Goal: Information Seeking & Learning: Learn about a topic

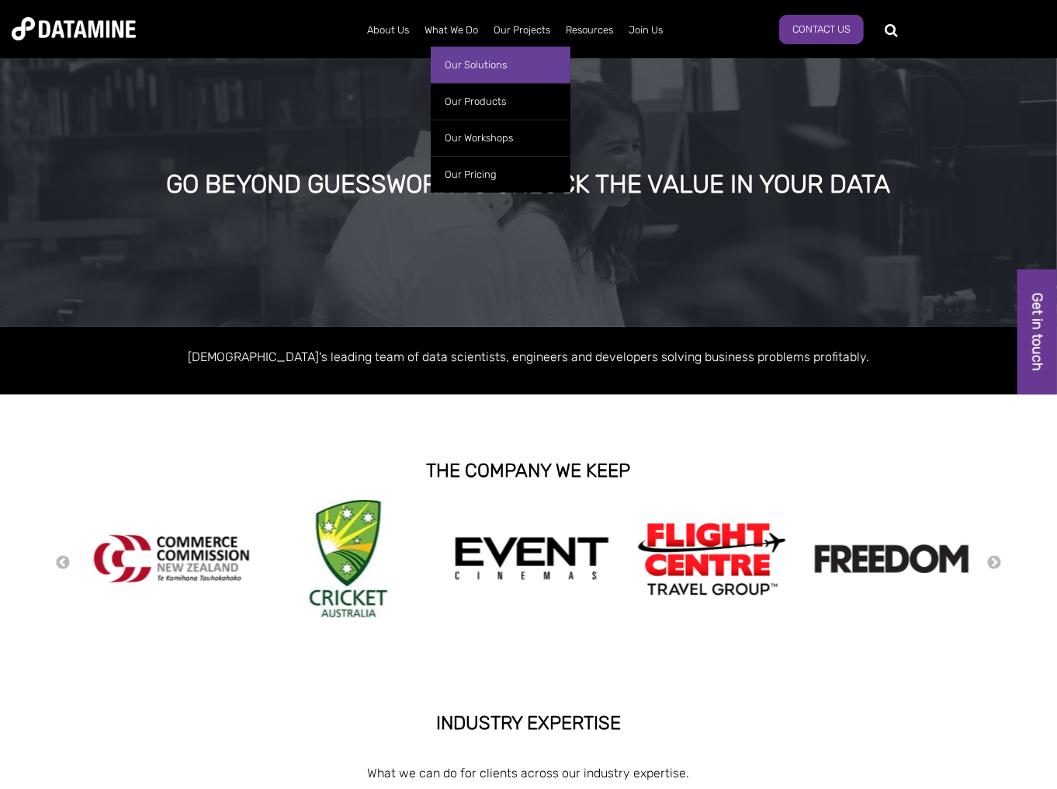
click at [484, 68] on link "Our Solutions" at bounding box center [501, 65] width 140 height 36
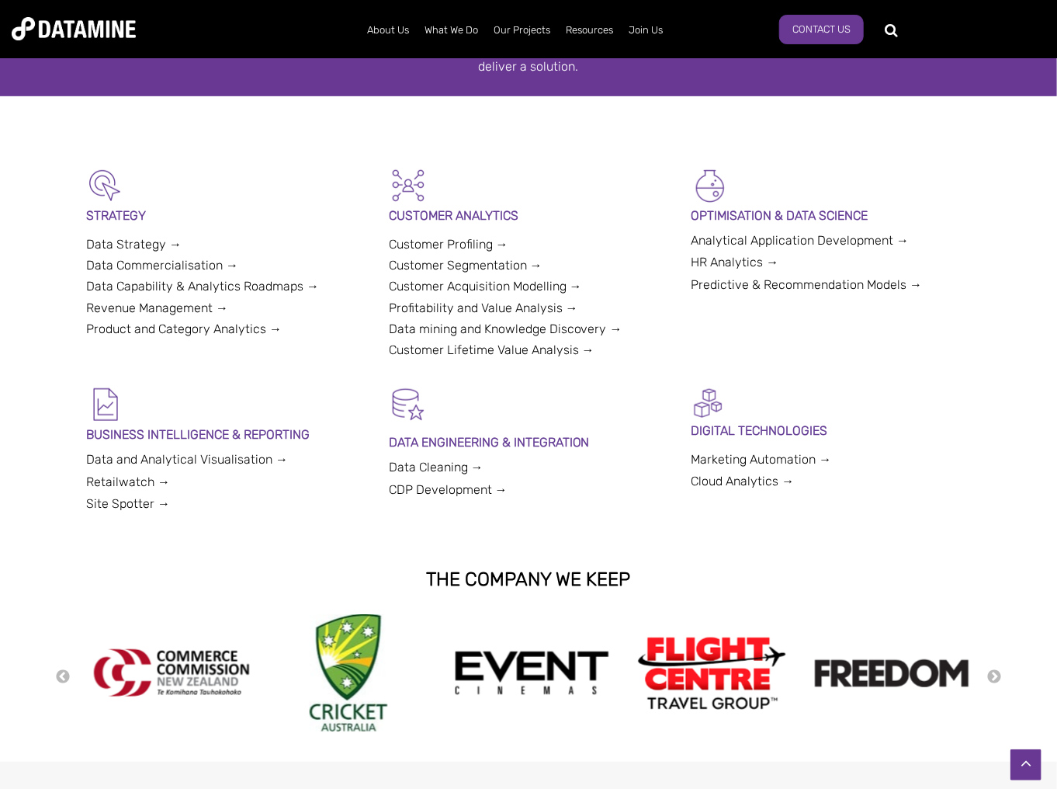
scroll to position [311, 0]
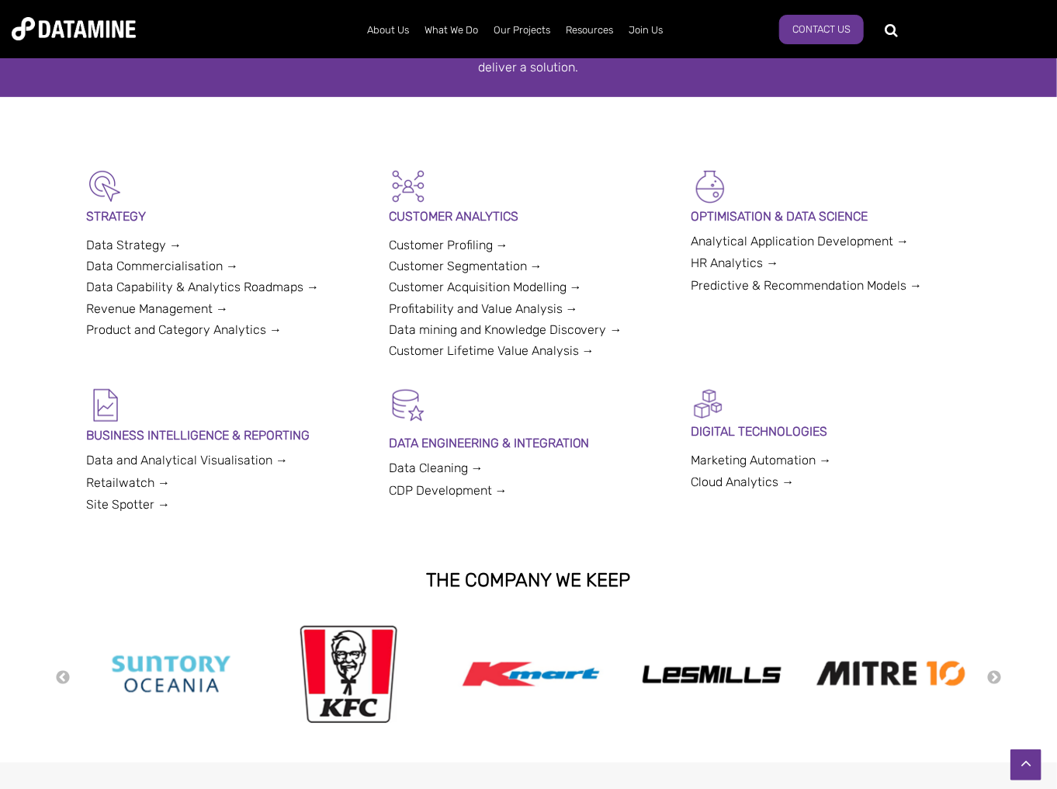
click at [757, 460] on link "Marketing Automation →" at bounding box center [761, 460] width 141 height 15
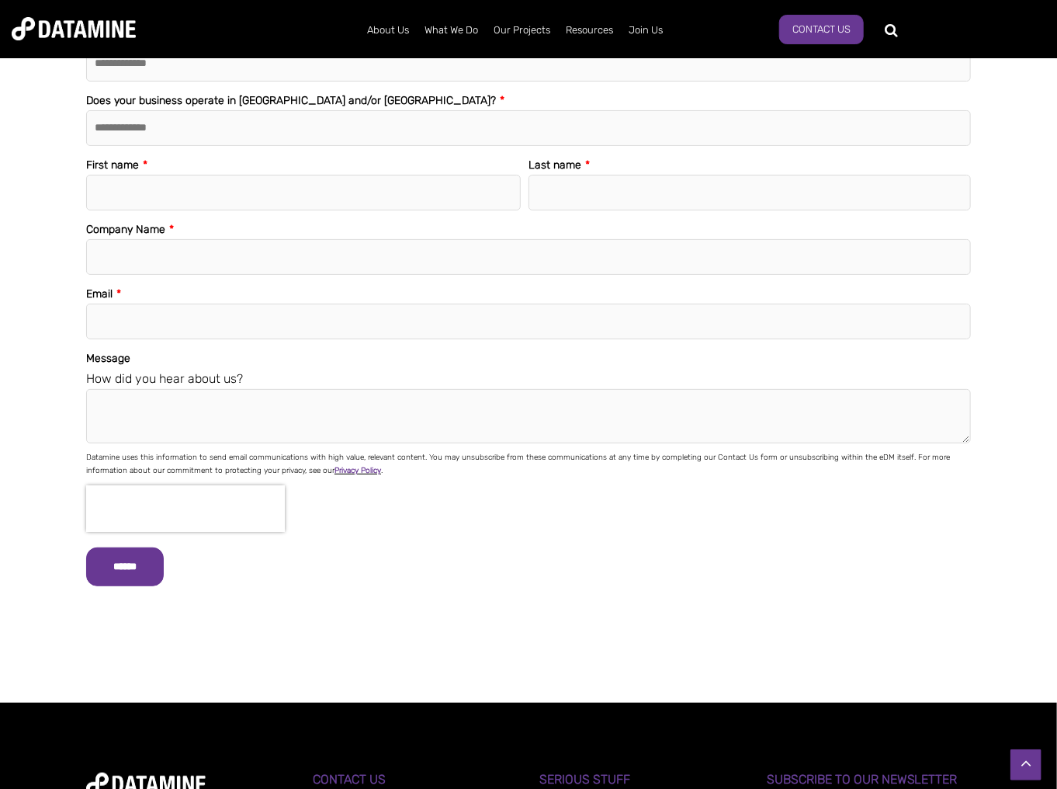
scroll to position [5485, 0]
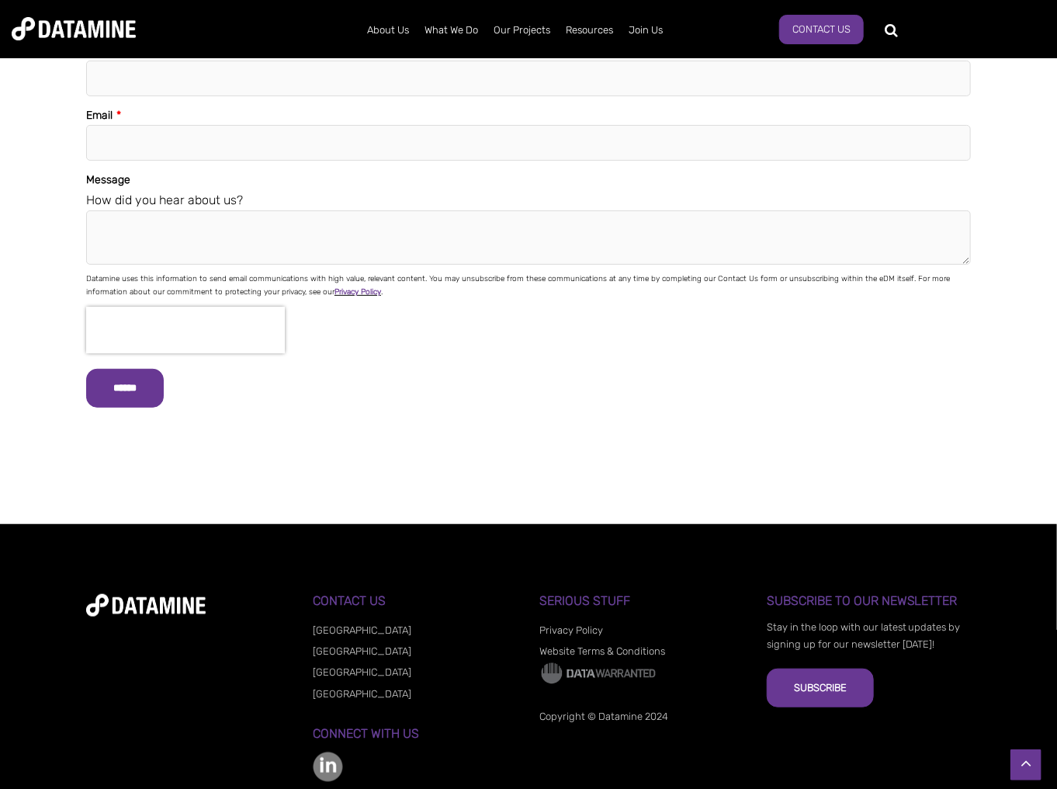
click at [40, 313] on div "**********" at bounding box center [528, 130] width 1057 height 569
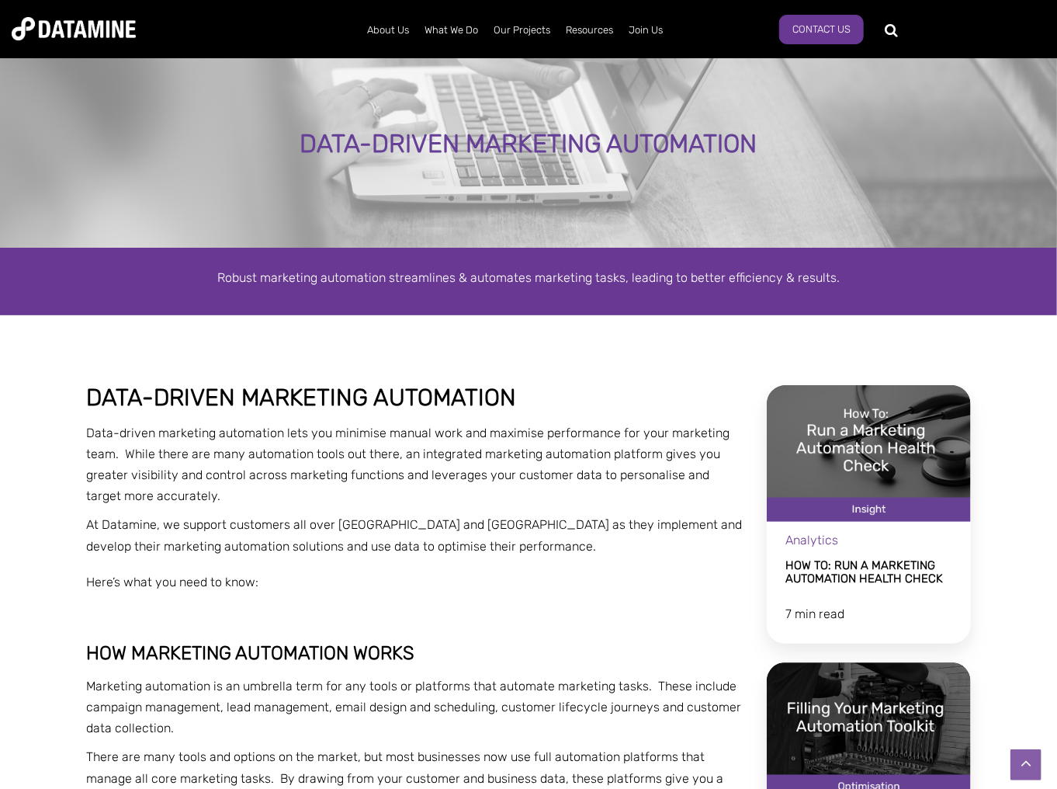
scroll to position [0, 0]
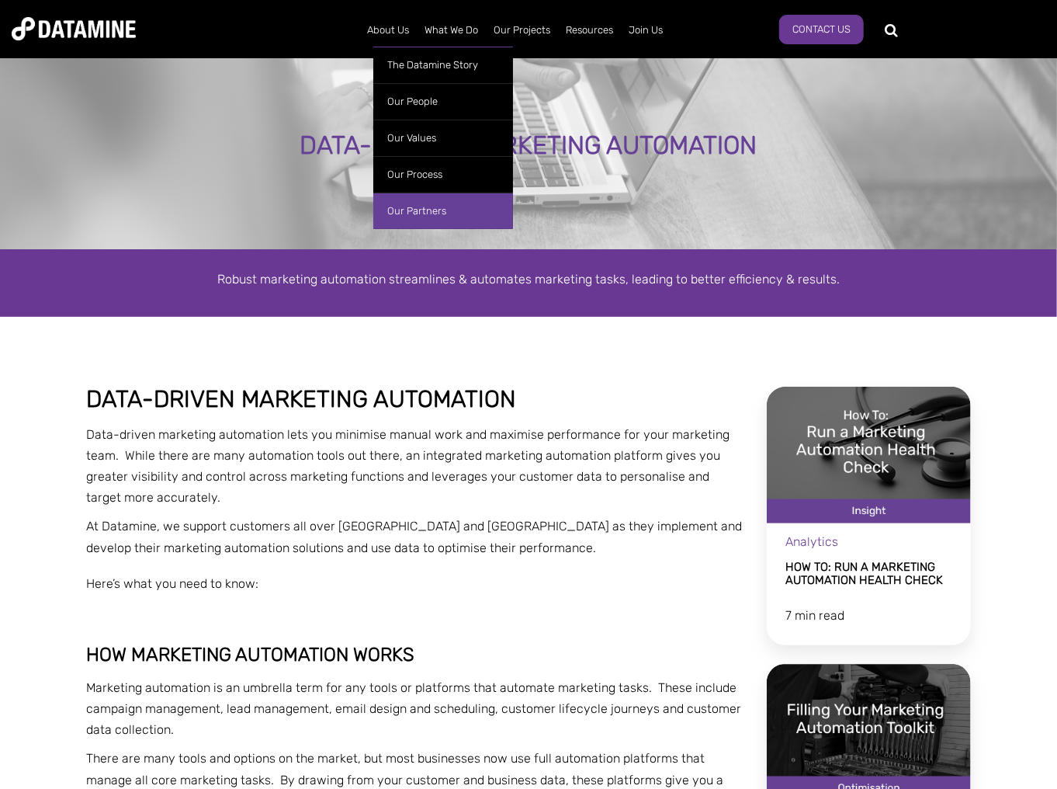
click at [403, 213] on link "Our Partners" at bounding box center [443, 211] width 140 height 36
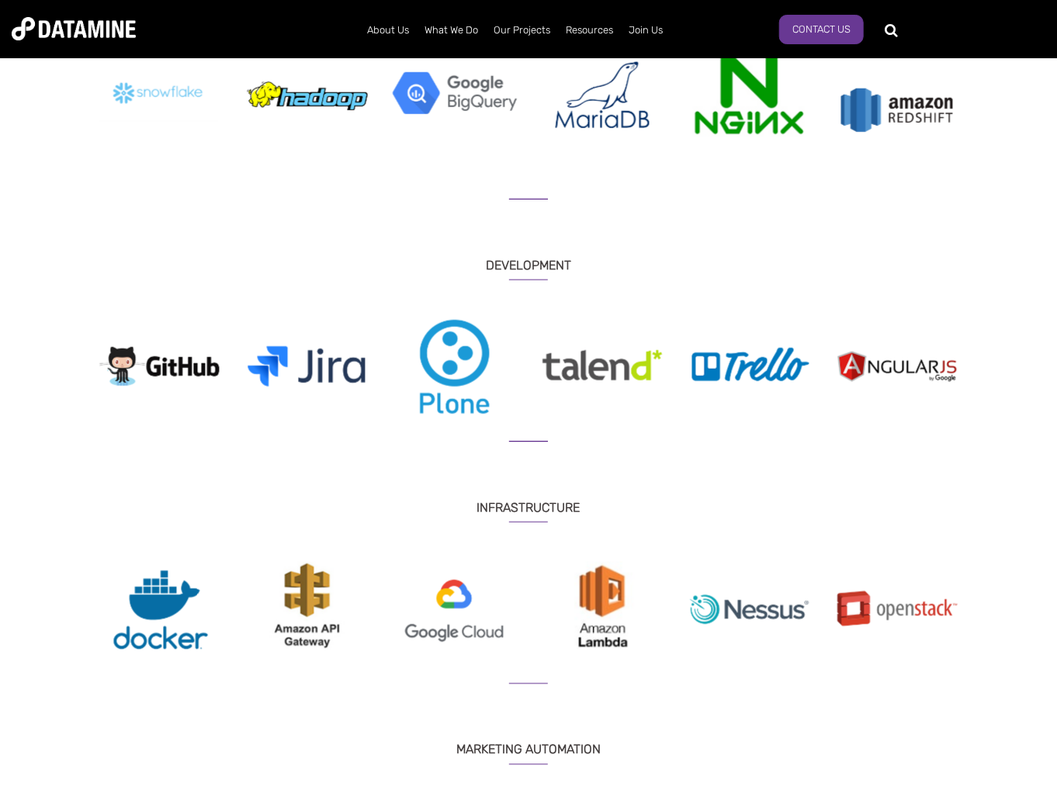
scroll to position [994, 0]
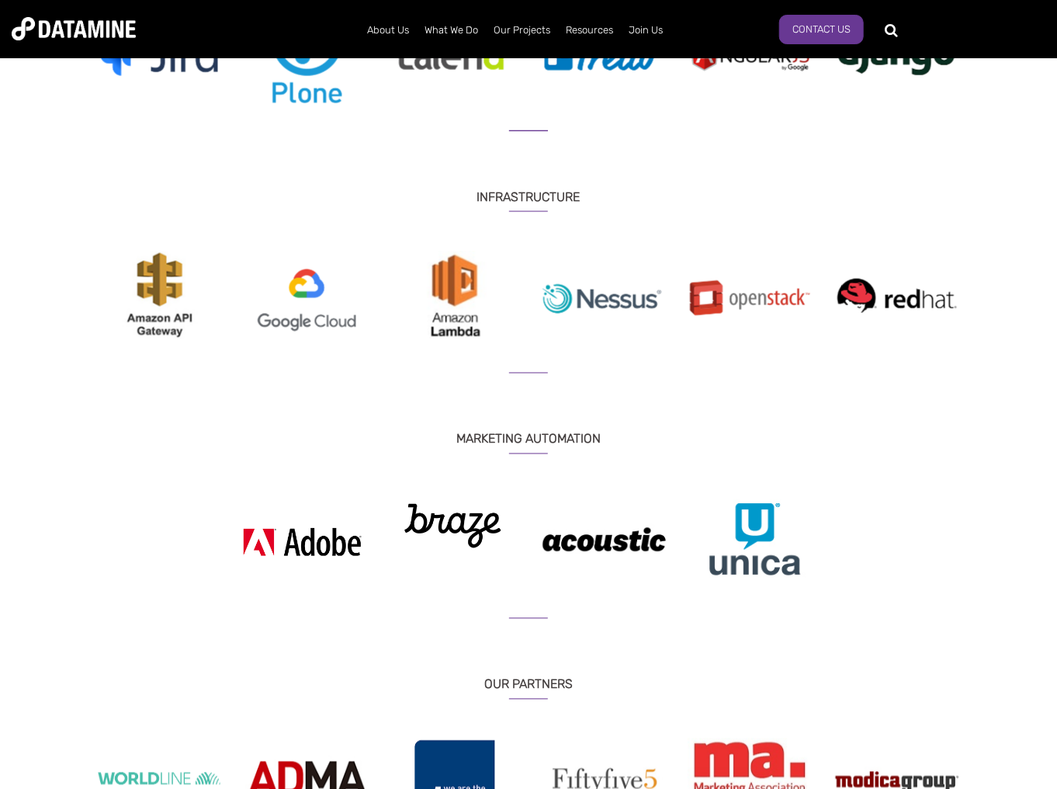
click at [730, 558] on img at bounding box center [755, 539] width 129 height 92
click at [751, 533] on img at bounding box center [755, 539] width 129 height 92
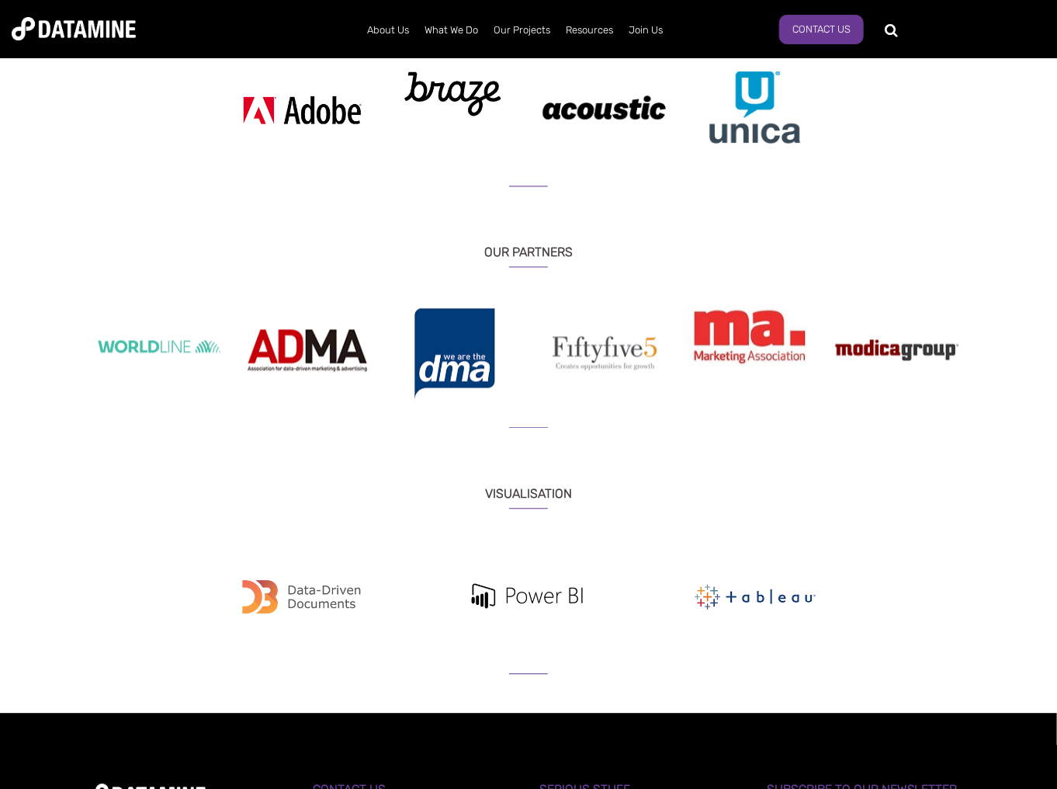
scroll to position [1428, 0]
